Goal: Information Seeking & Learning: Learn about a topic

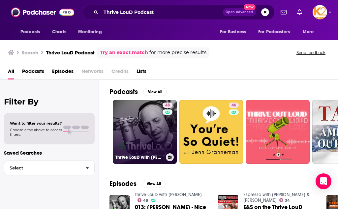
click at [156, 115] on link "48 Thrive LouD with [PERSON_NAME]" at bounding box center [145, 132] width 64 height 64
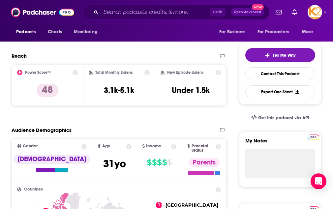
scroll to position [129, 0]
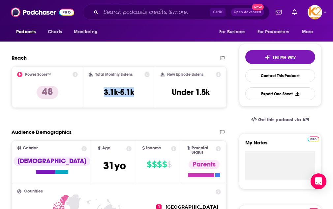
drag, startPoint x: 141, startPoint y: 95, endPoint x: 93, endPoint y: 95, distance: 48.1
click at [93, 95] on div "Total Monthly Listens 3.1k-5.1k" at bounding box center [119, 87] width 61 height 30
copy div "Total Monthly Listens 3.1k-5.1k"
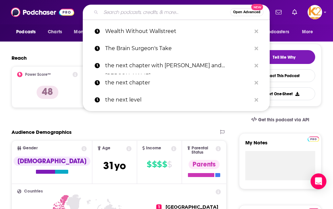
click at [120, 14] on input "Search podcasts, credits, & more..." at bounding box center [165, 12] width 129 height 11
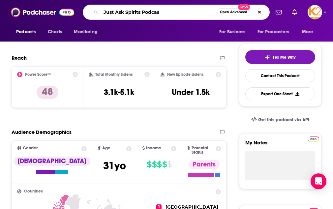
type input "Just Ask Spirits Podcast"
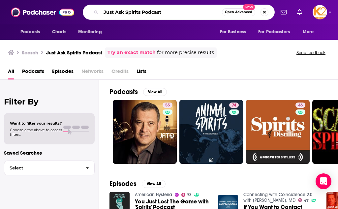
drag, startPoint x: 170, startPoint y: 10, endPoint x: 138, endPoint y: 9, distance: 32.7
click at [138, 9] on input "Just Ask Spirits Podcast" at bounding box center [161, 12] width 121 height 11
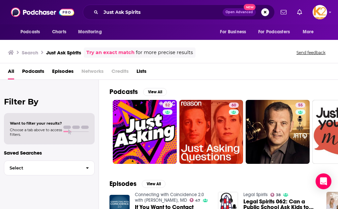
scroll to position [0, 0]
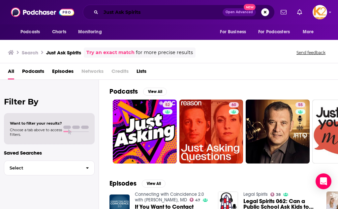
click at [168, 15] on input "Just Ask Spirits" at bounding box center [162, 12] width 122 height 11
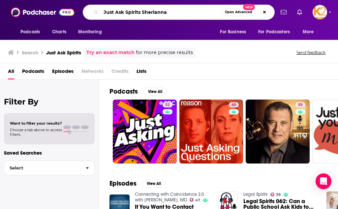
type input "Just Ask Spirits Sherianna"
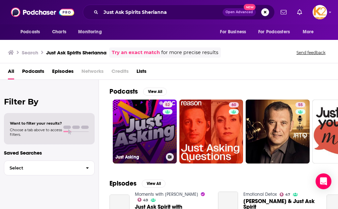
click at [158, 149] on link "52 Just Asking" at bounding box center [145, 132] width 64 height 64
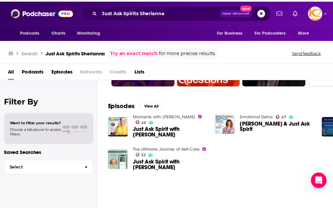
scroll to position [78, 0]
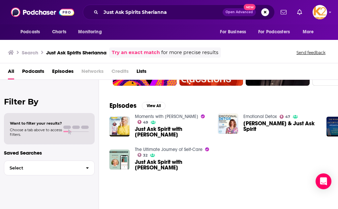
click at [250, 123] on div "Emotional Detox 47 [PERSON_NAME] & Just Ask Spirit" at bounding box center [280, 124] width 75 height 20
click at [224, 125] on img "Sherianna & Just Ask Spirit" at bounding box center [228, 124] width 20 height 20
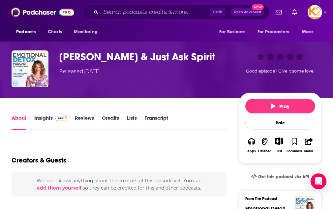
scroll to position [17, 0]
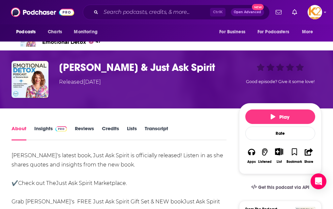
click at [45, 130] on link "Insights" at bounding box center [50, 132] width 33 height 15
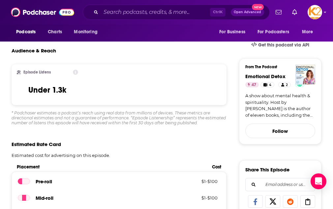
scroll to position [160, 0]
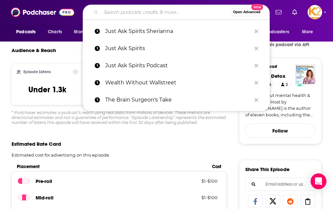
click at [112, 11] on input "Search podcasts, credits, & more..." at bounding box center [165, 12] width 129 height 11
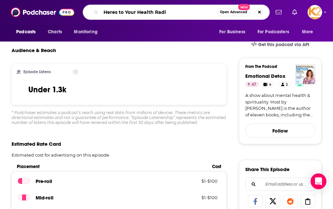
type input "Heres to Your Health Radio"
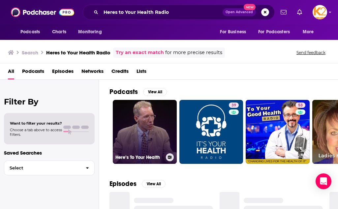
click at [164, 144] on link "Here’s To Your Health" at bounding box center [145, 132] width 64 height 64
